Goal: Find specific page/section: Find specific page/section

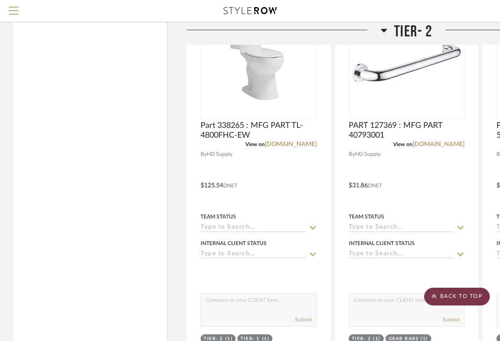
click at [479, 293] on scroll-to-top-button "BACK TO TOP" at bounding box center [457, 297] width 66 height 18
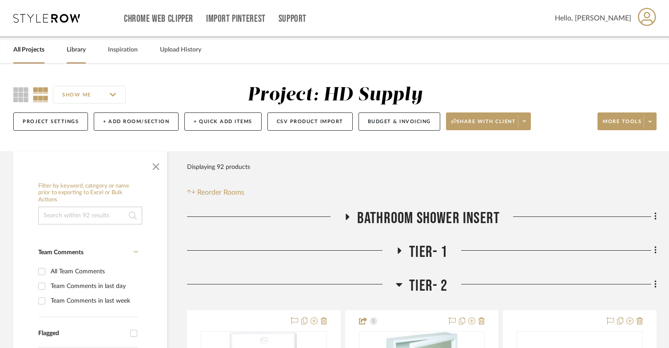
click at [71, 50] on link "Library" at bounding box center [76, 50] width 19 height 12
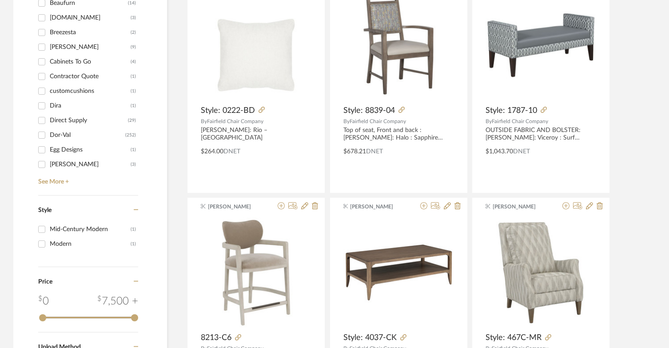
scroll to position [888, 0]
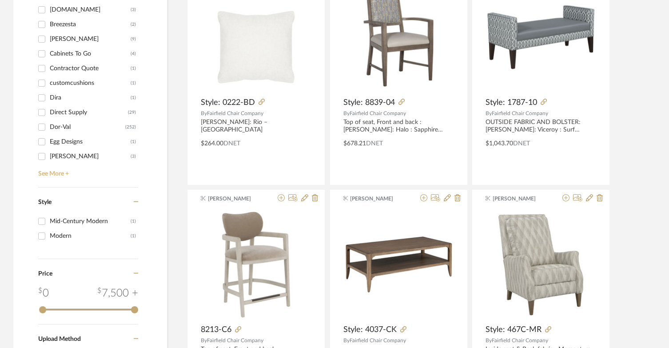
click at [56, 169] on link "See More +" at bounding box center [87, 170] width 102 height 14
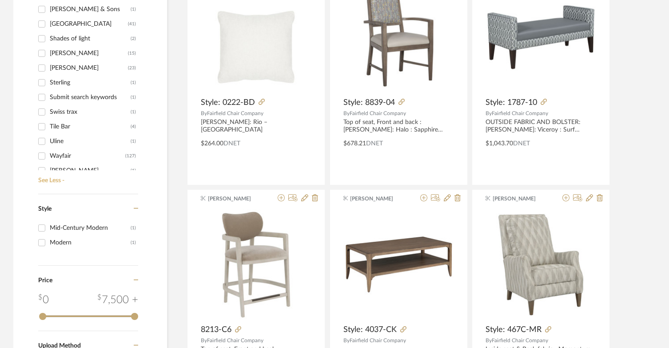
scroll to position [565, 0]
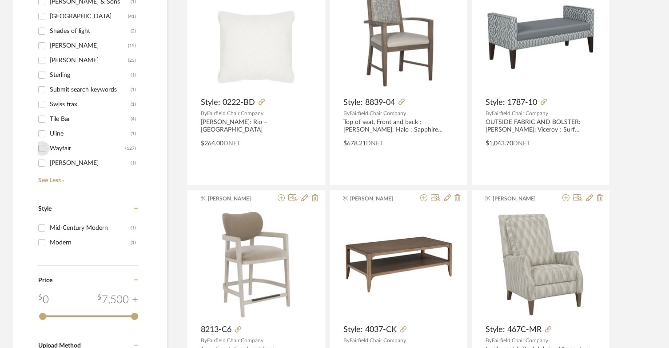
click at [40, 147] on input "Wayfair (127)" at bounding box center [42, 148] width 14 height 14
checkbox input "true"
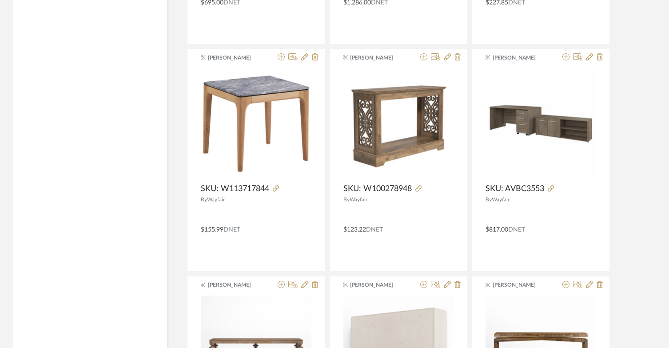
scroll to position [1731, 0]
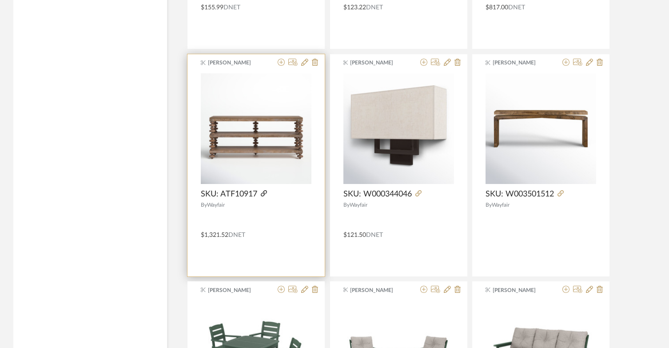
click at [265, 191] on icon at bounding box center [264, 193] width 6 height 6
